Goal: Task Accomplishment & Management: Manage account settings

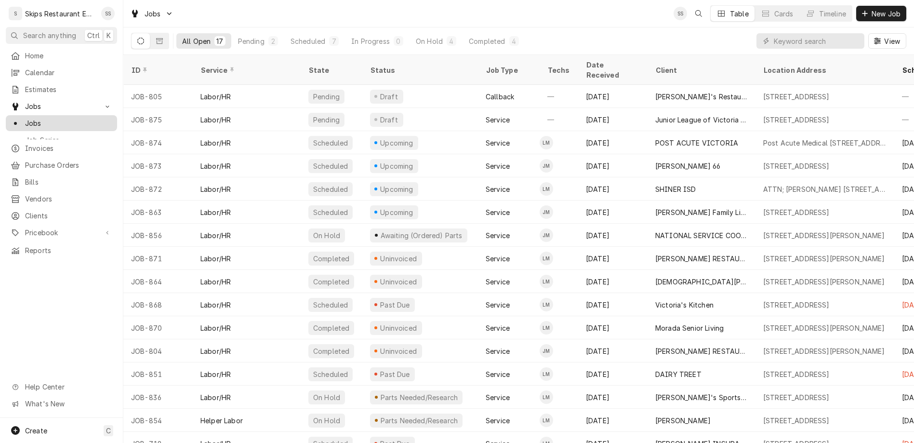
click at [25, 118] on span "Jobs" at bounding box center [68, 123] width 87 height 10
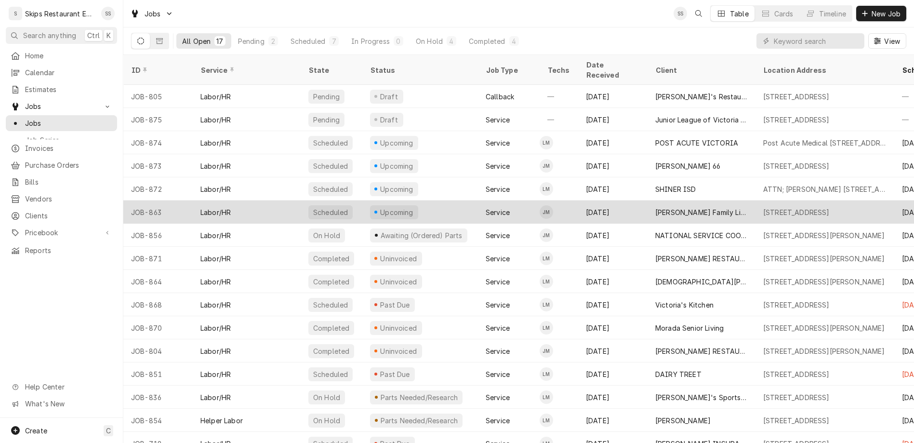
click at [688, 207] on div "[PERSON_NAME] Family Limited Partnership" at bounding box center [701, 212] width 93 height 10
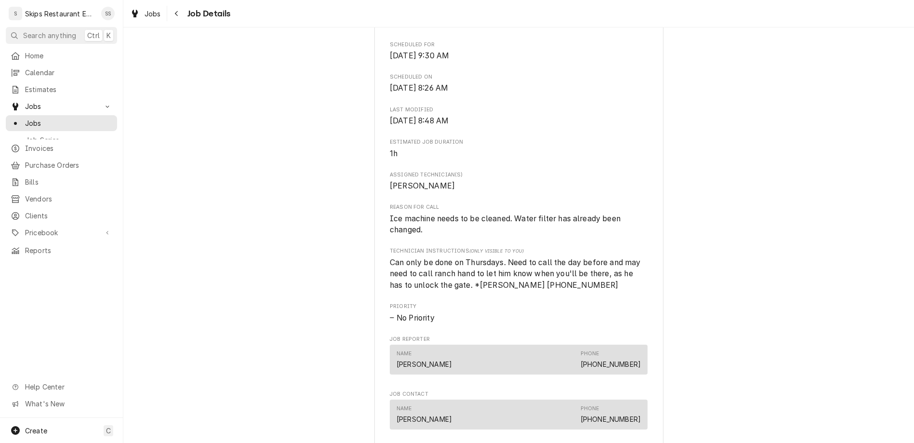
scroll to position [338, 0]
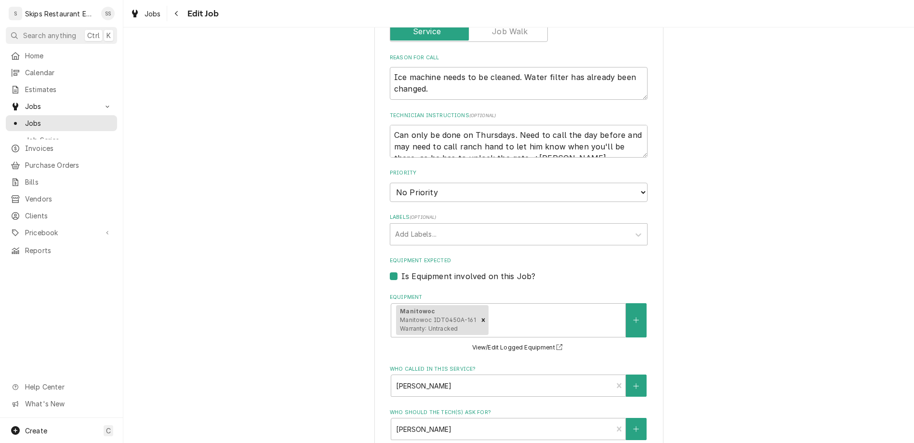
scroll to position [412, 0]
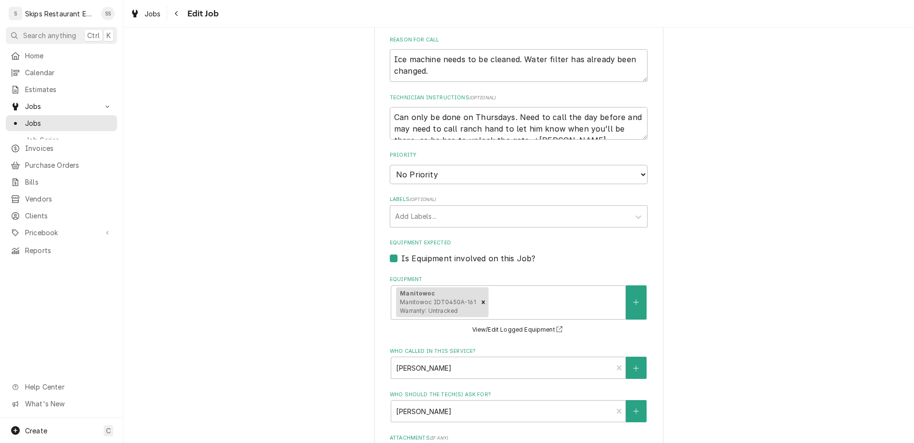
type textarea "x"
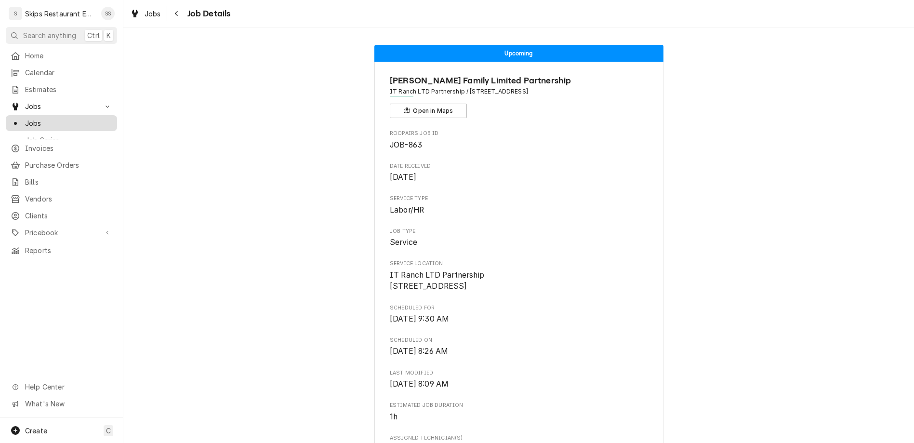
click at [18, 118] on div "Jobs" at bounding box center [62, 123] width 102 height 10
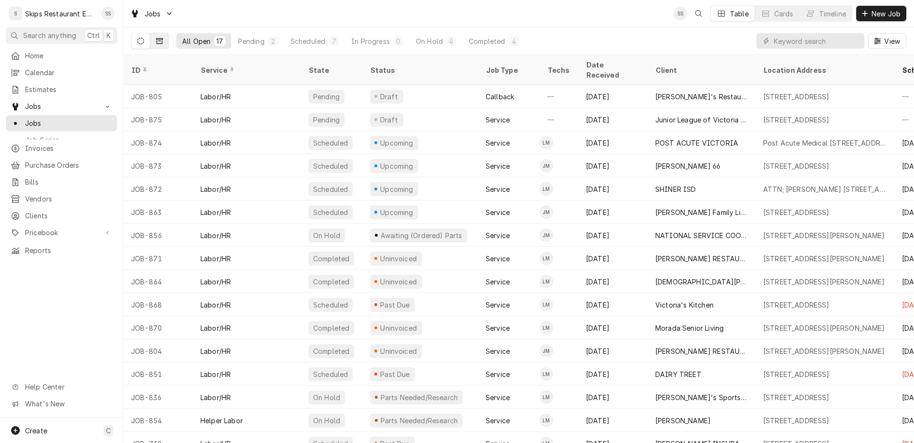
click at [150, 34] on button "Dynamic Content Wrapper" at bounding box center [159, 40] width 18 height 15
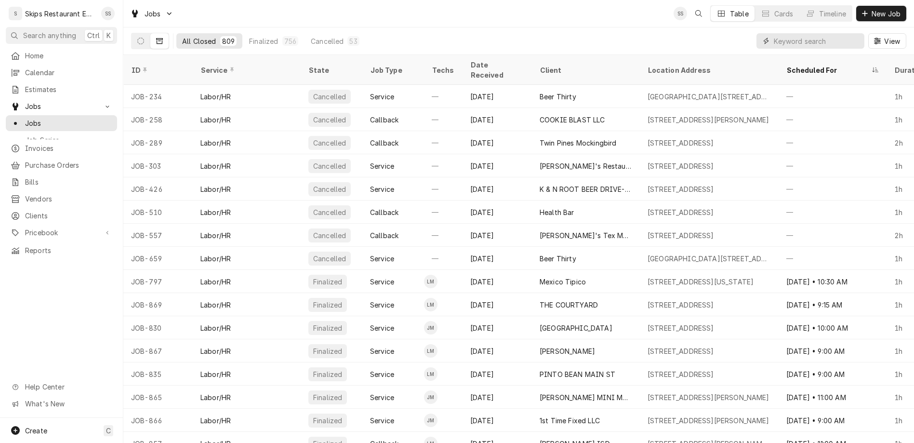
click at [832, 33] on input "Dynamic Content Wrapper" at bounding box center [817, 40] width 86 height 15
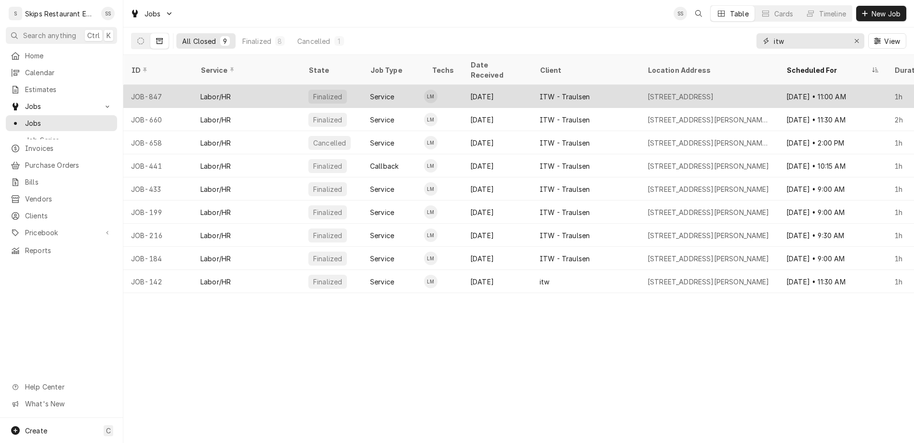
type input "itw"
click at [463, 85] on div "Aug 14" at bounding box center [497, 96] width 69 height 23
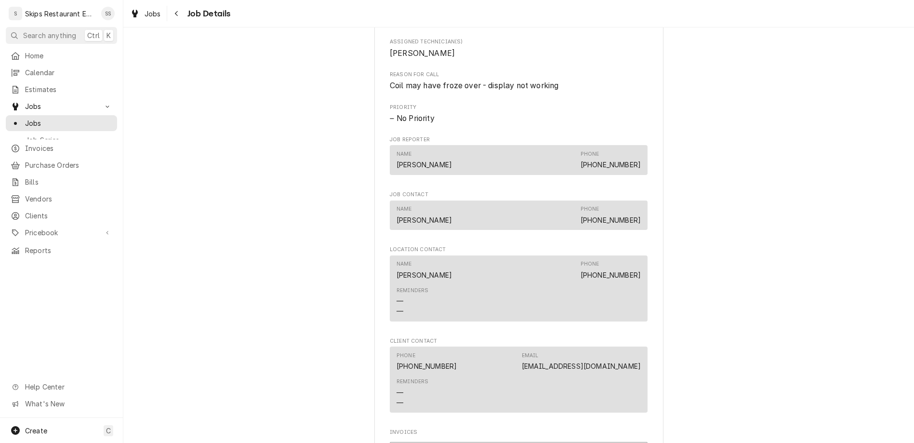
scroll to position [474, 0]
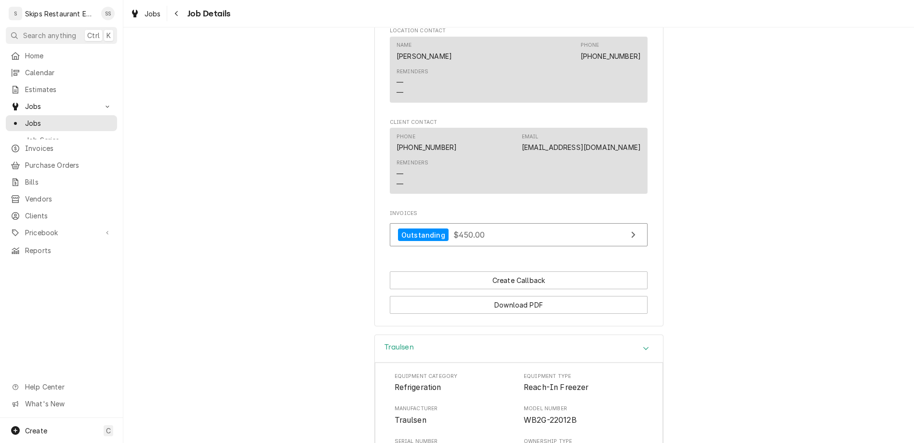
scroll to position [541, 0]
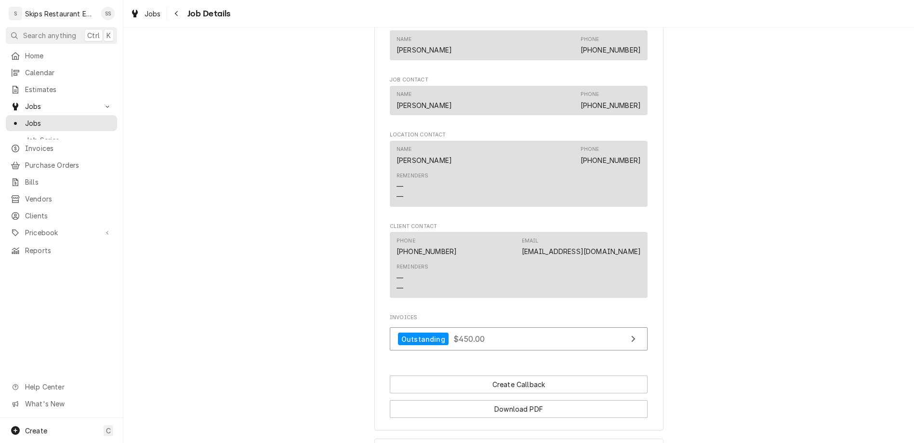
scroll to position [662, 0]
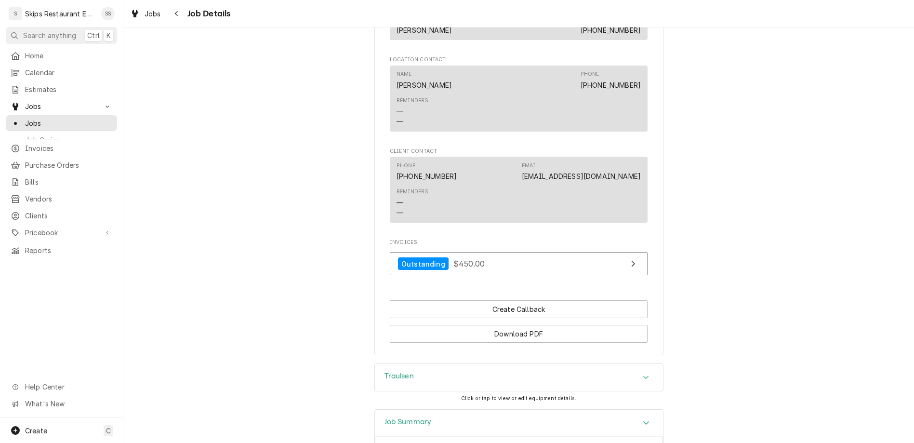
click at [643, 421] on icon "Accordion Header" at bounding box center [646, 422] width 6 height 3
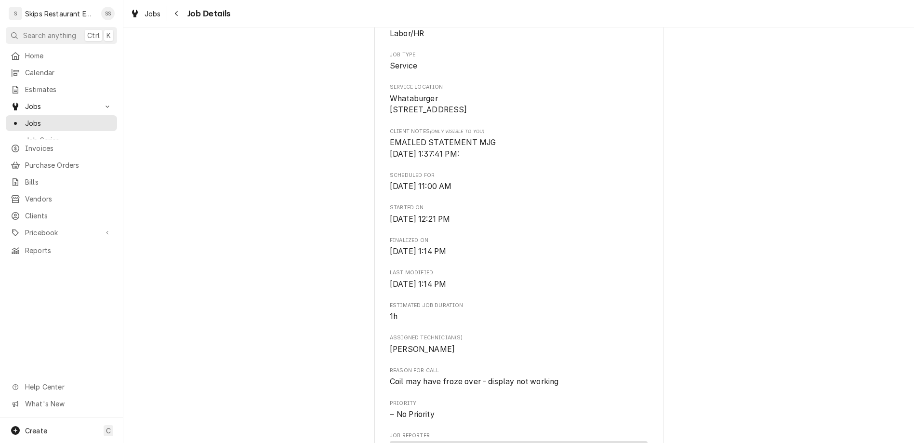
scroll to position [173, 0]
